Goal: Information Seeking & Learning: Learn about a topic

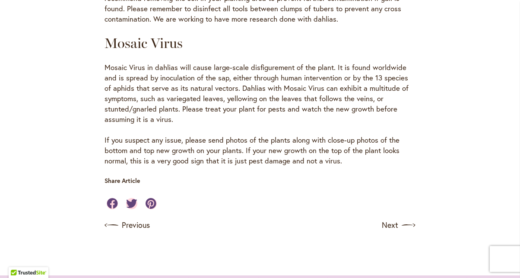
scroll to position [1649, 0]
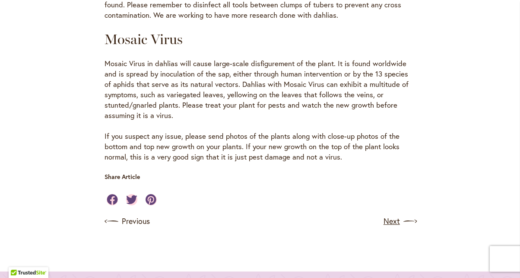
click at [385, 214] on link "Next" at bounding box center [400, 221] width 32 height 14
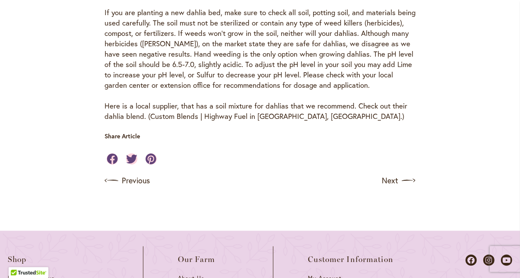
scroll to position [477, 0]
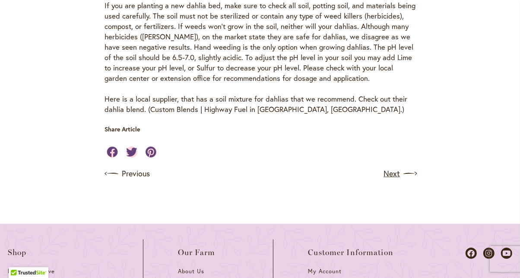
click at [404, 171] on img at bounding box center [411, 174] width 14 height 14
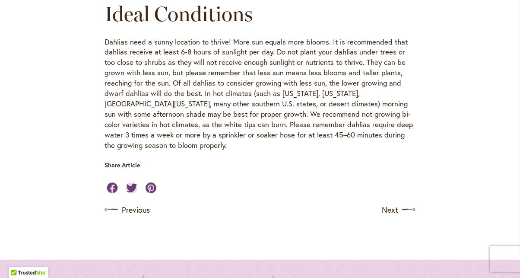
scroll to position [310, 0]
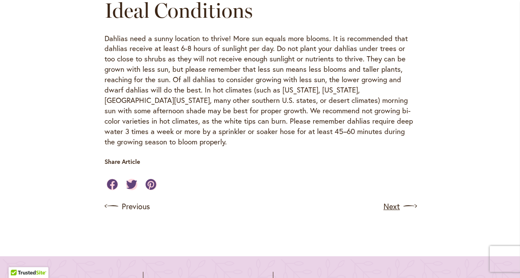
click at [405, 199] on img at bounding box center [411, 206] width 14 height 14
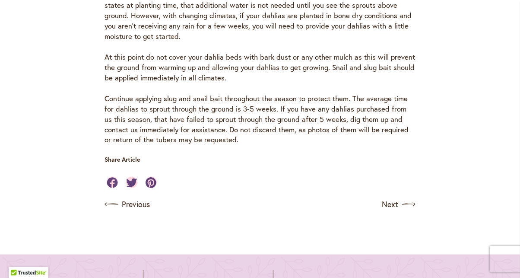
scroll to position [701, 0]
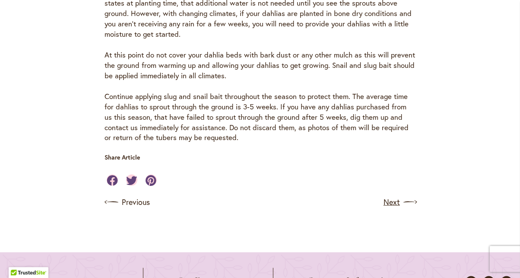
click at [404, 195] on img at bounding box center [411, 202] width 14 height 14
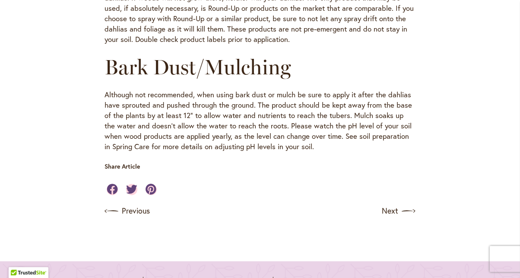
scroll to position [1006, 0]
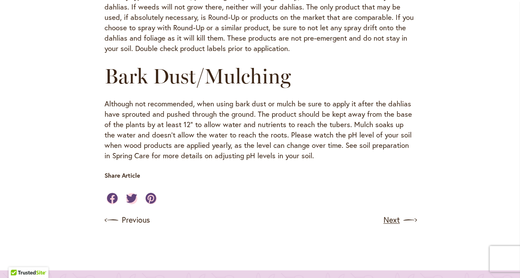
click at [405, 213] on img at bounding box center [411, 220] width 14 height 14
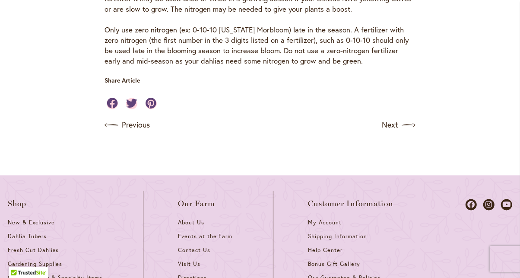
scroll to position [897, 0]
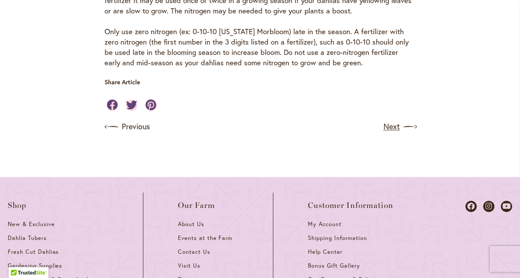
click at [406, 134] on img at bounding box center [411, 127] width 14 height 14
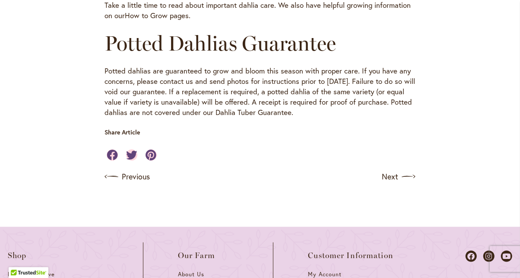
scroll to position [624, 0]
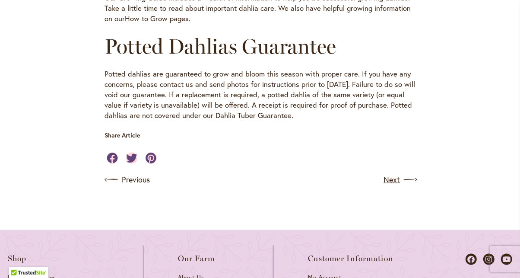
click at [406, 179] on img at bounding box center [411, 180] width 14 height 14
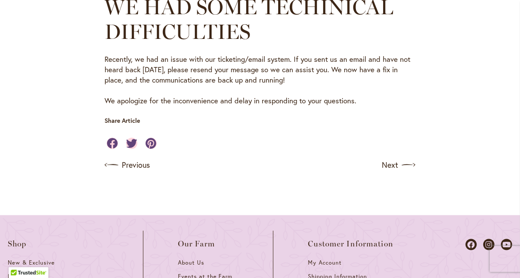
scroll to position [641, 0]
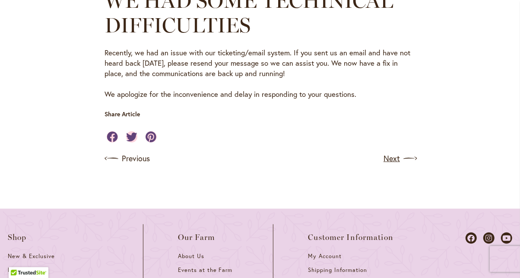
click at [408, 155] on img at bounding box center [411, 159] width 14 height 14
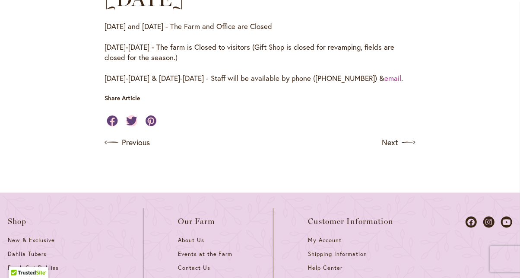
scroll to position [659, 0]
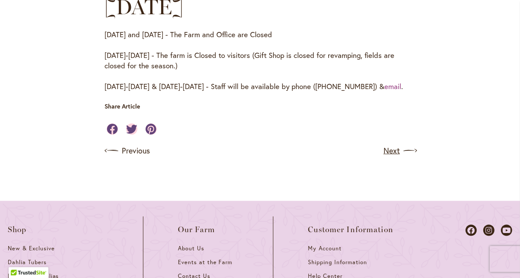
click at [404, 149] on img at bounding box center [411, 151] width 14 height 14
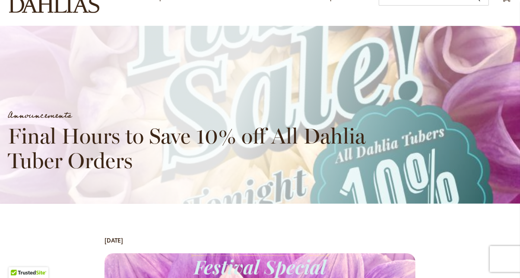
scroll to position [81, 0]
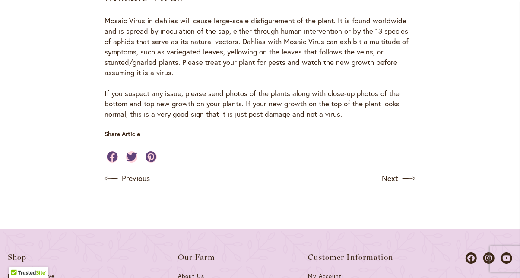
scroll to position [1703, 0]
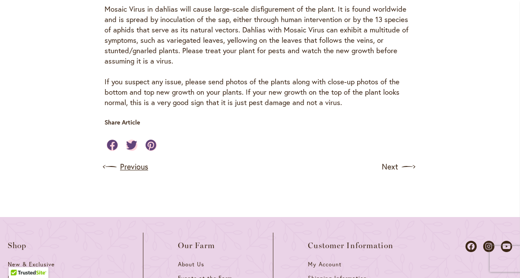
click at [108, 160] on img at bounding box center [110, 167] width 14 height 14
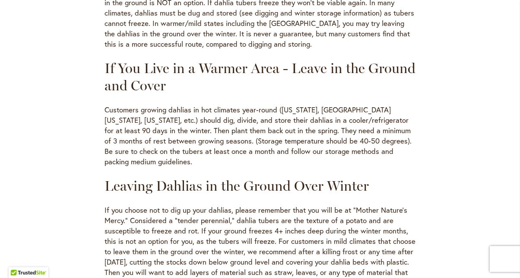
scroll to position [453, 0]
